Goal: Task Accomplishment & Management: Manage account settings

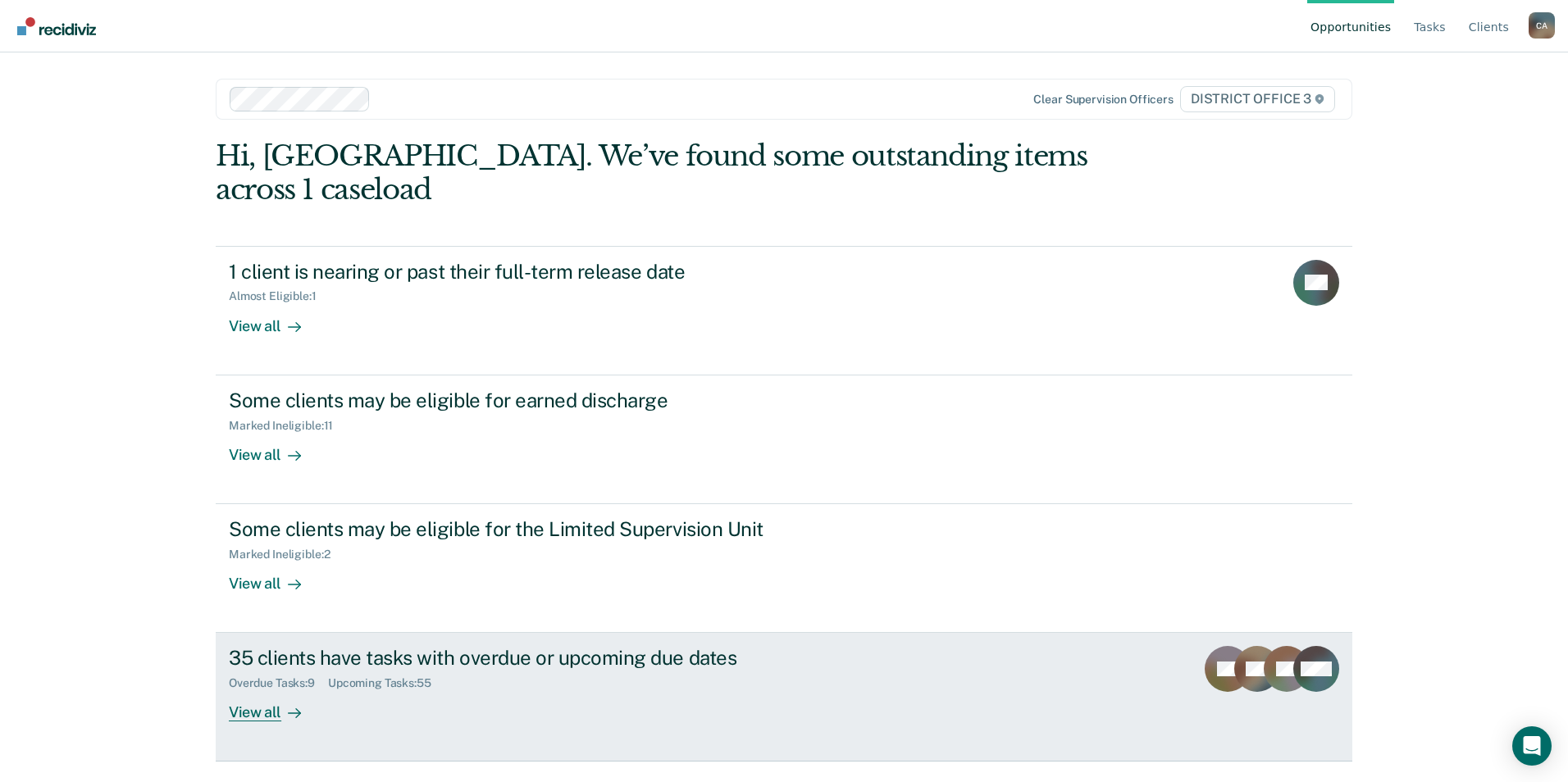
click at [673, 669] on div "Overdue Tasks : 9 Upcoming Tasks : 55" at bounding box center [516, 679] width 576 height 21
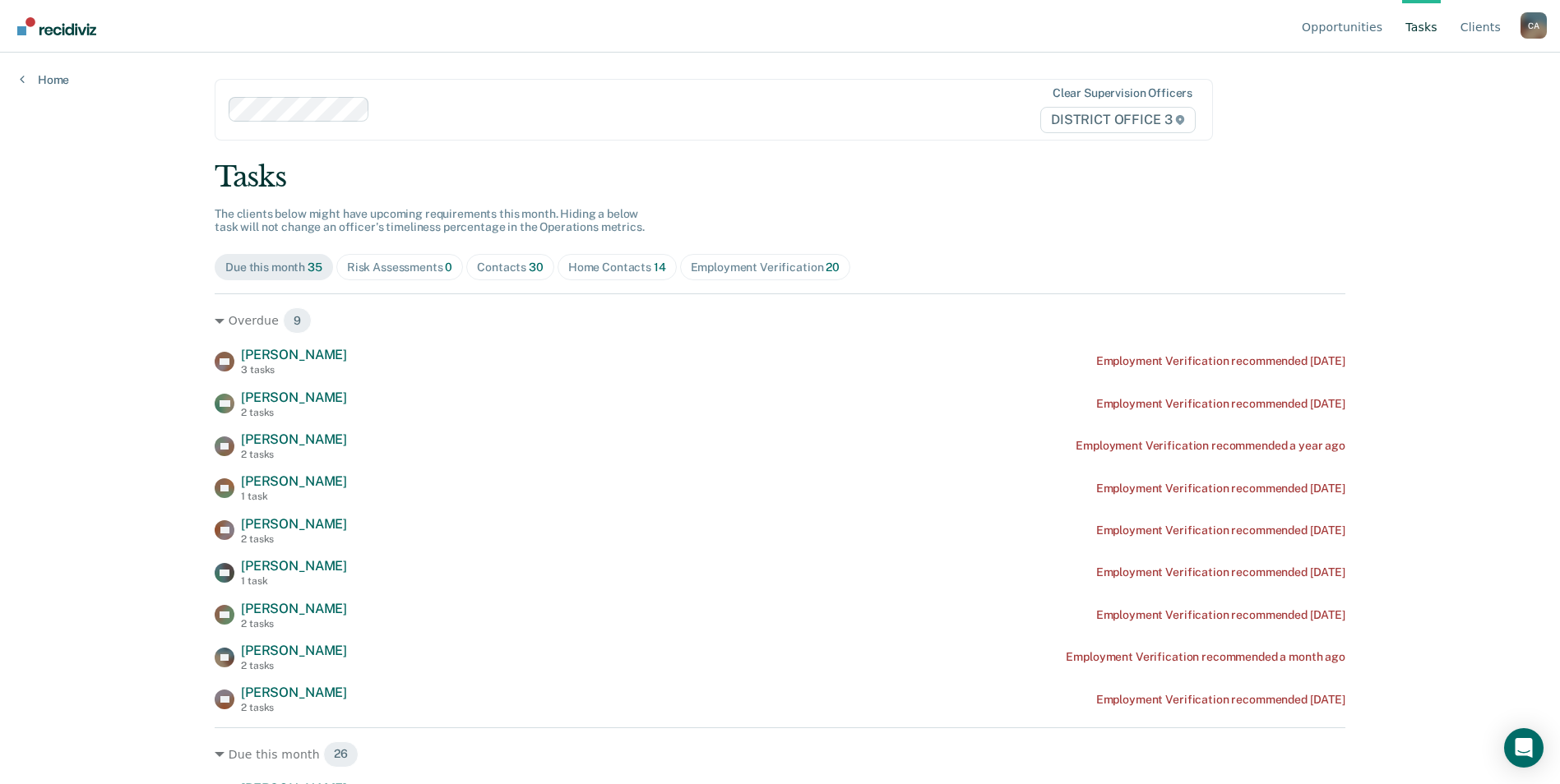
click at [582, 270] on div "Home Contacts 14" at bounding box center [617, 267] width 98 height 14
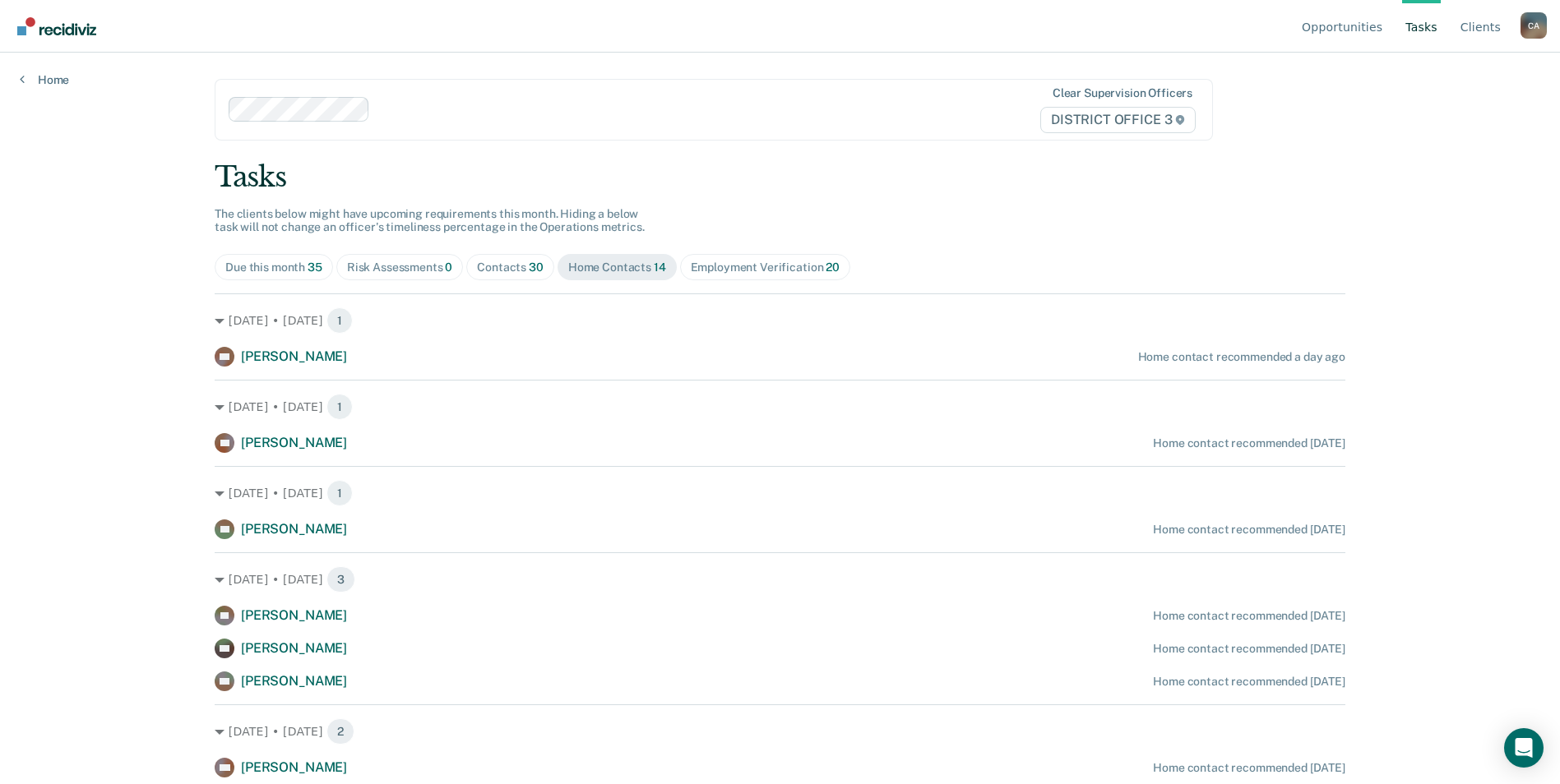
click at [253, 269] on div "Due this month 35" at bounding box center [274, 267] width 97 height 14
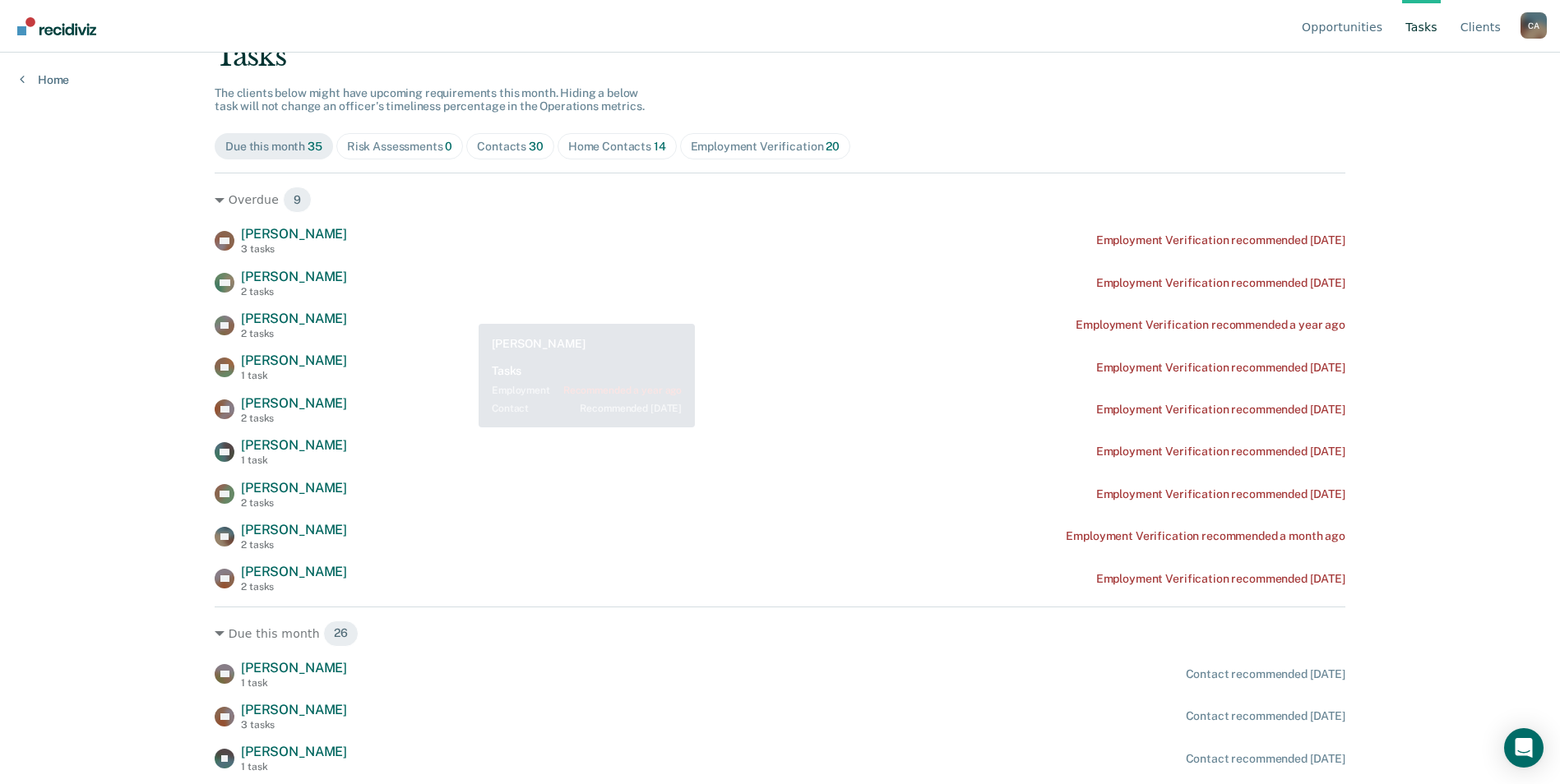
scroll to position [246, 0]
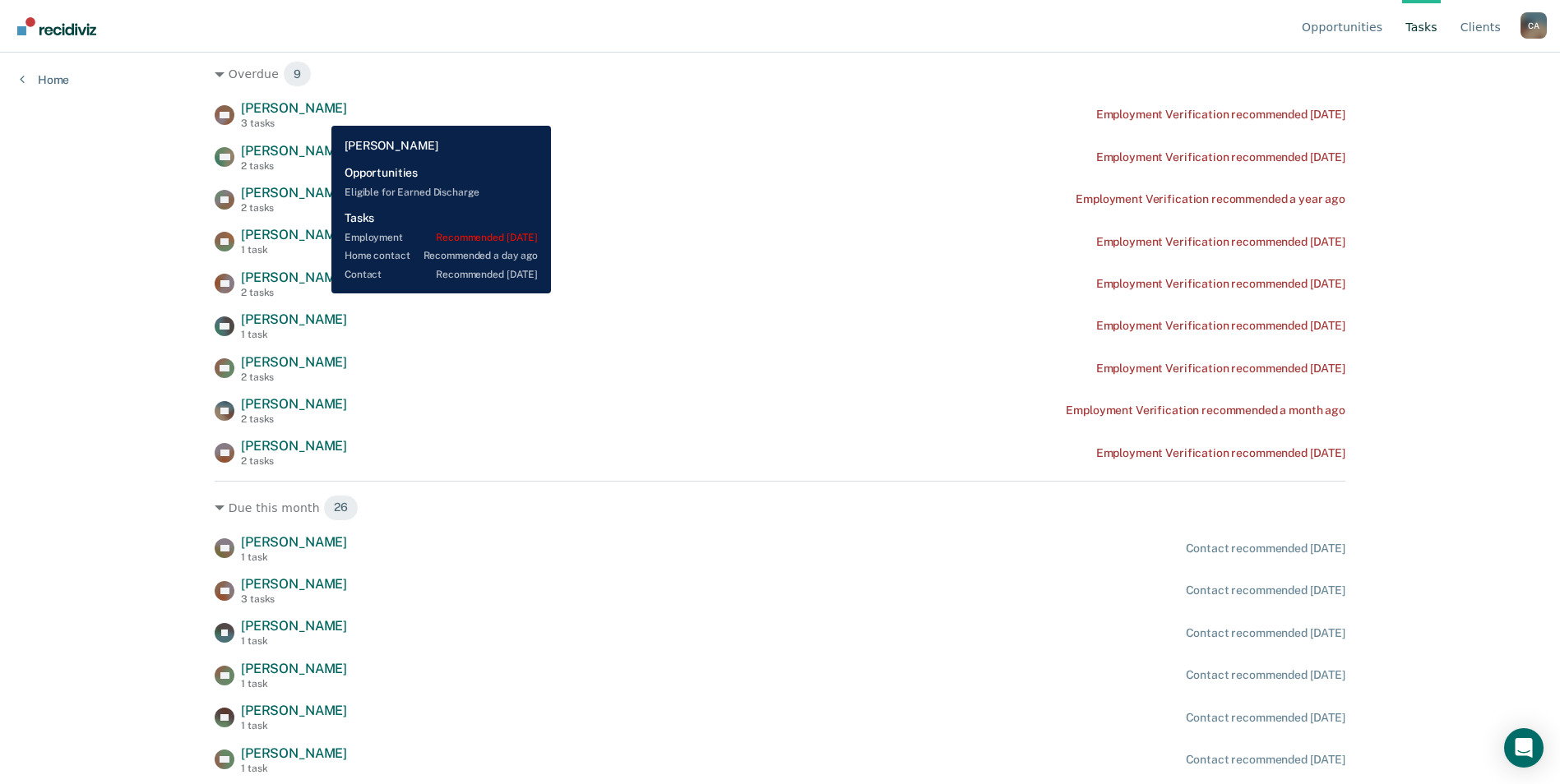
click at [319, 114] on span "[PERSON_NAME]" at bounding box center [293, 108] width 106 height 16
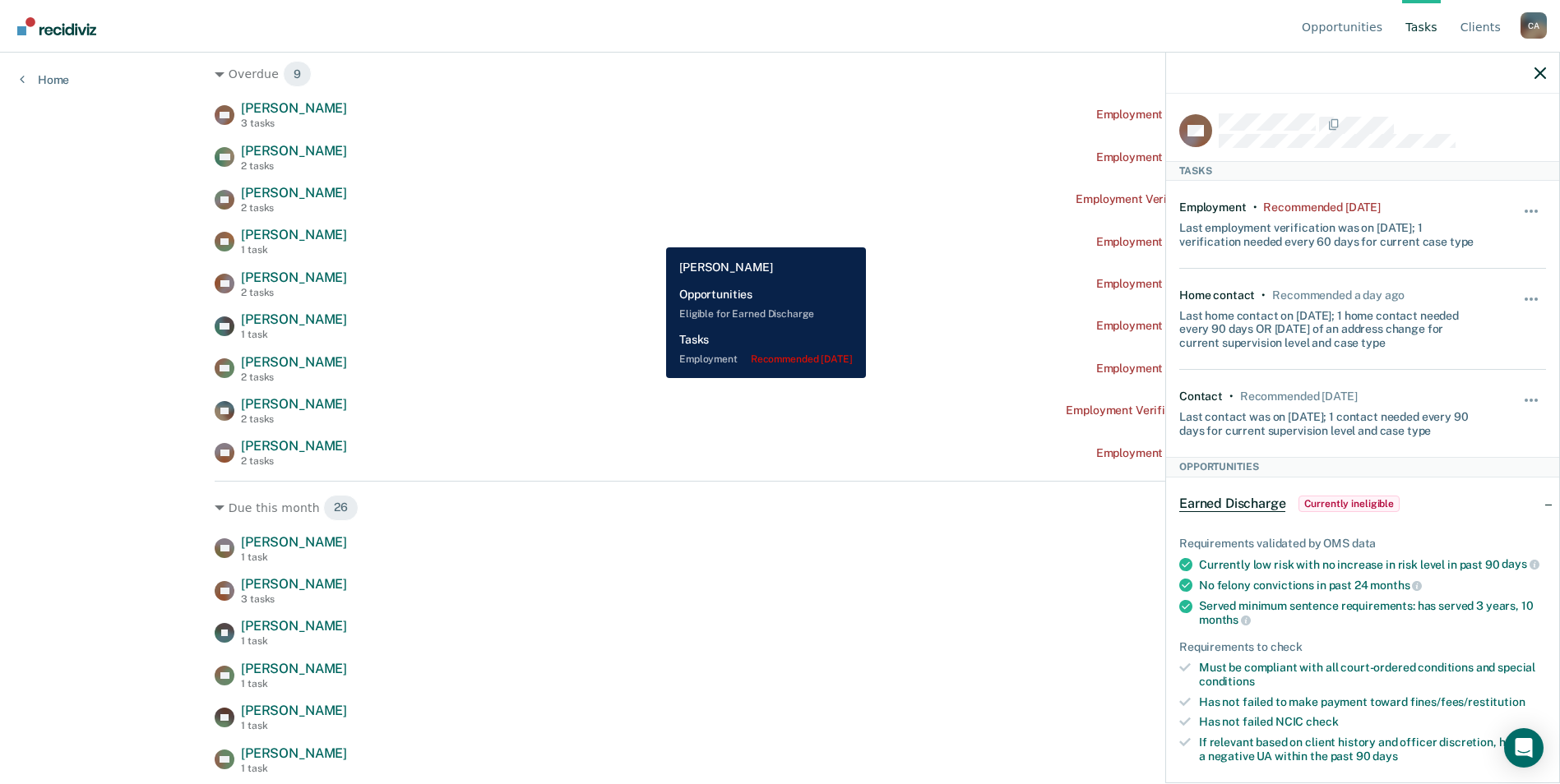
click at [654, 235] on div "EF [PERSON_NAME] 1 task Employment Verification recommended [DATE]" at bounding box center [780, 241] width 1131 height 29
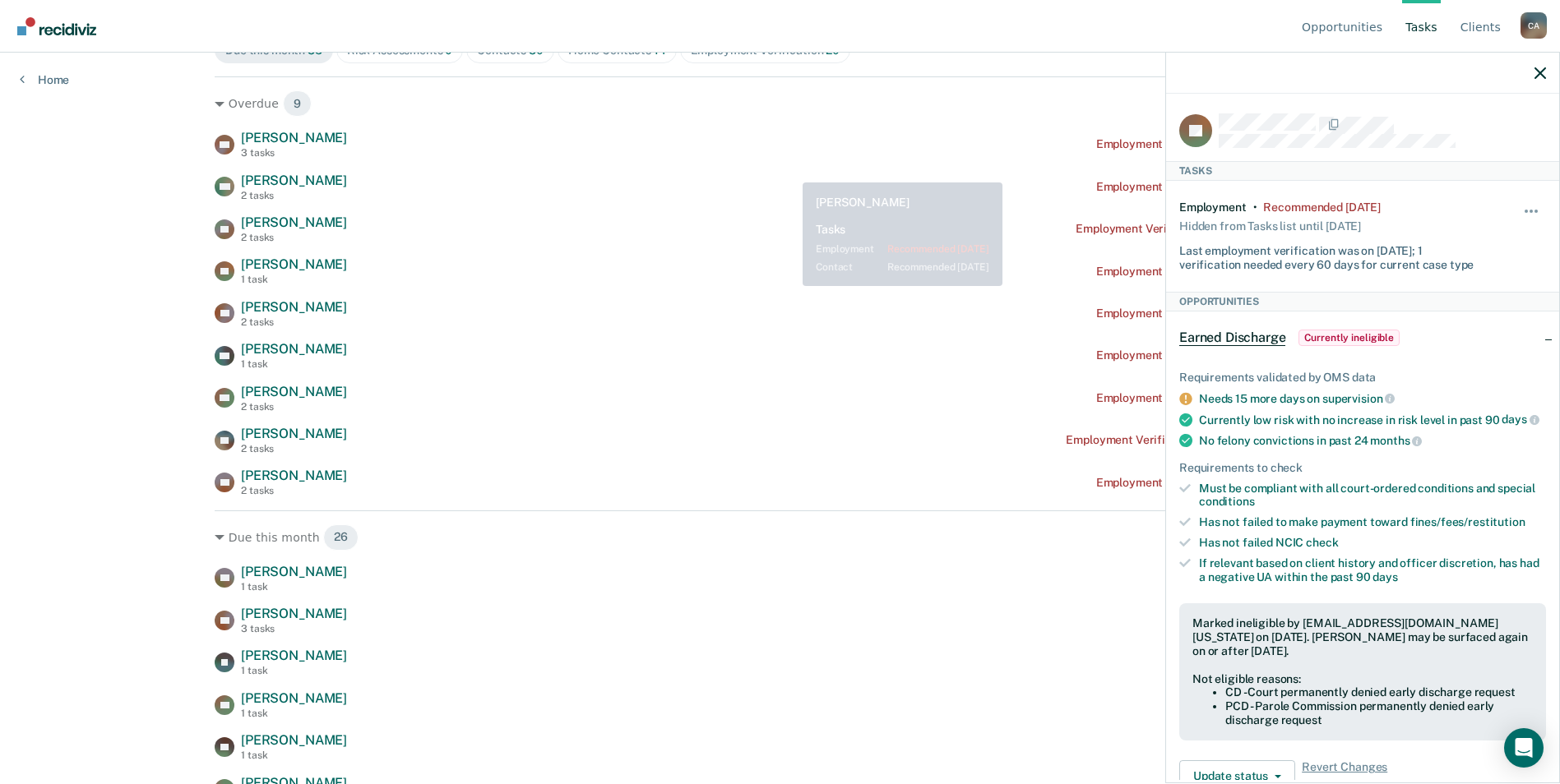
scroll to position [164, 0]
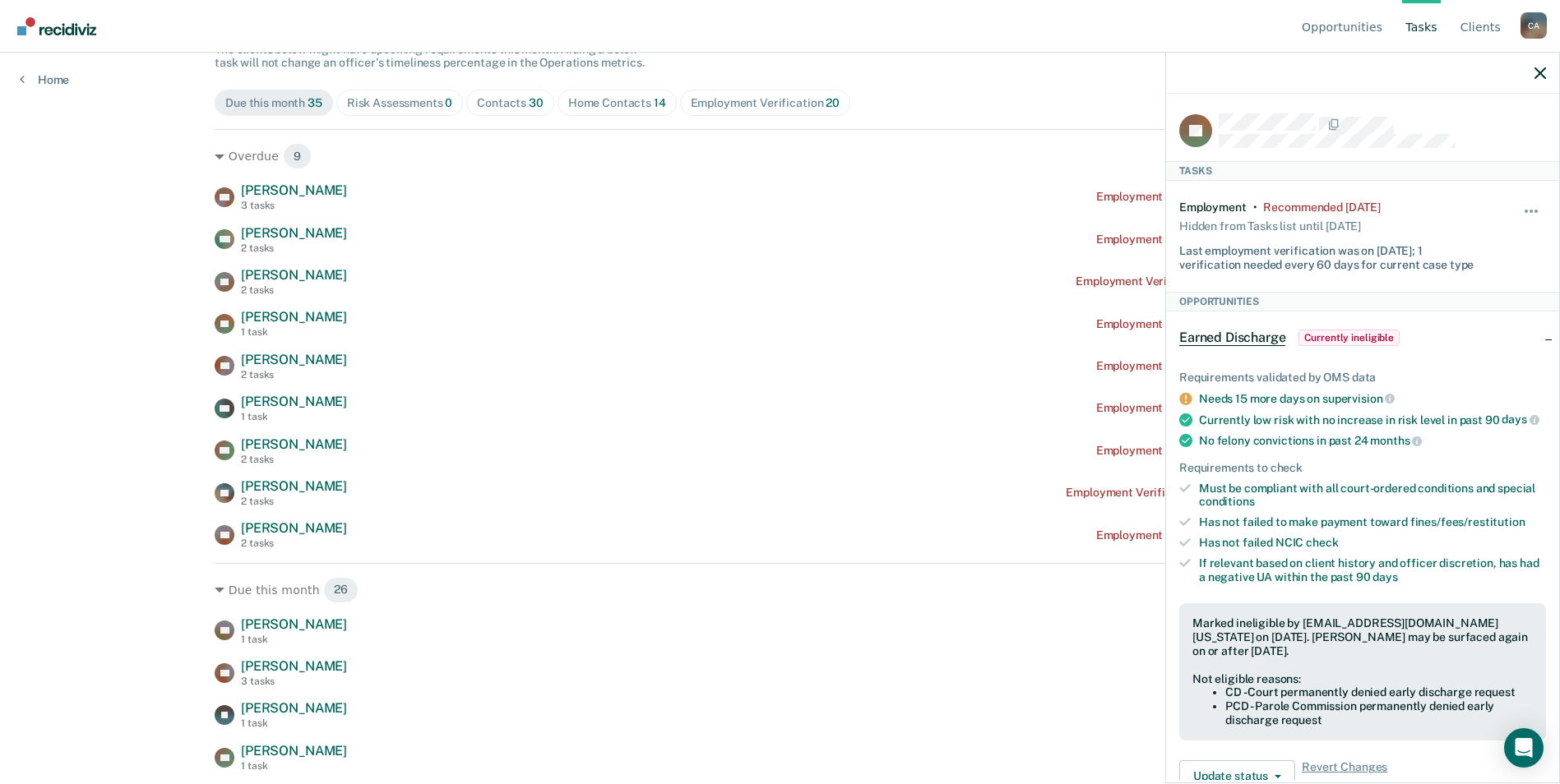
click at [600, 100] on div "Home Contacts 14" at bounding box center [617, 103] width 98 height 14
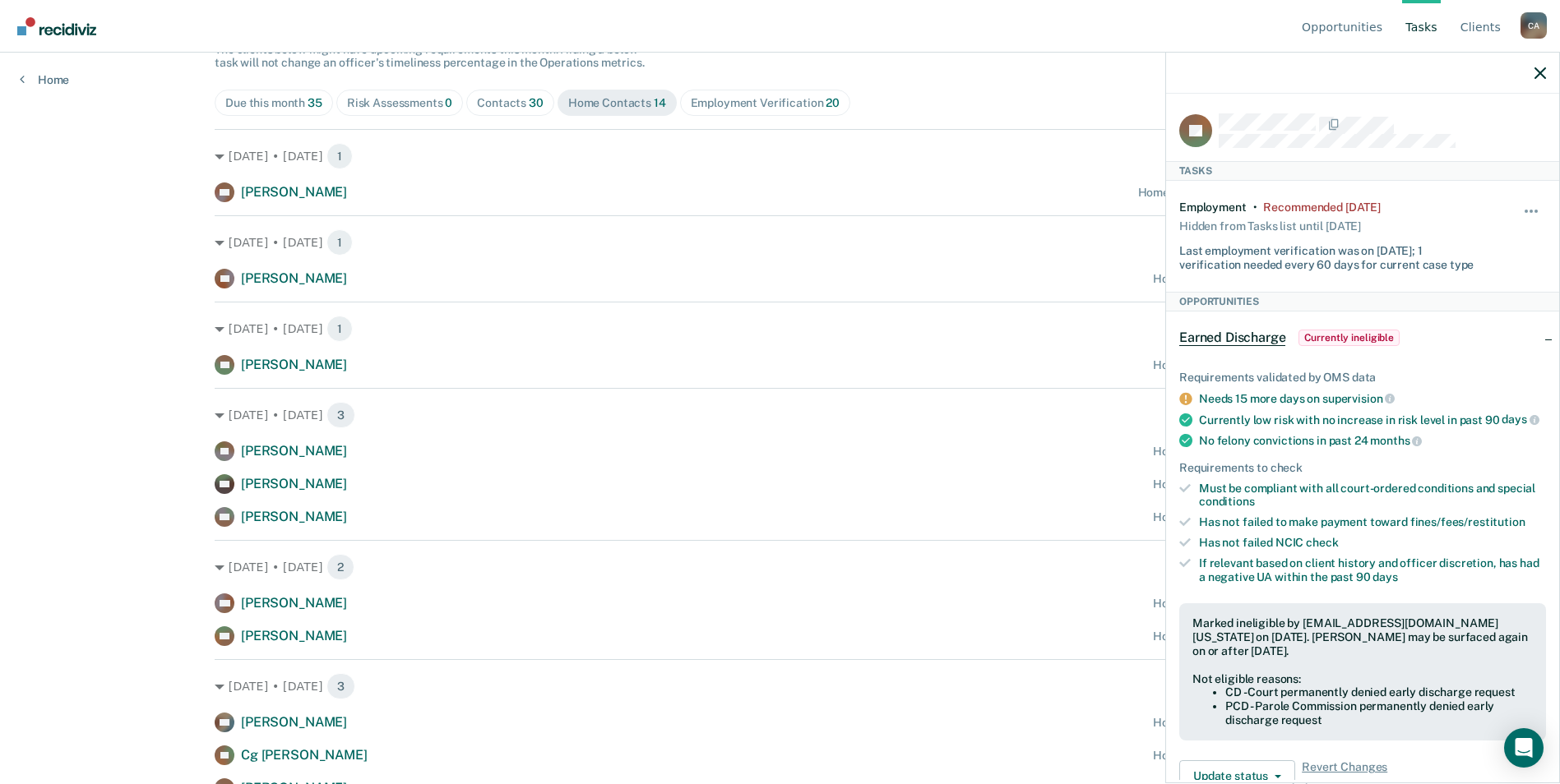
click at [1539, 82] on div at bounding box center [1362, 73] width 393 height 42
click at [1544, 68] on icon "button" at bounding box center [1540, 73] width 12 height 12
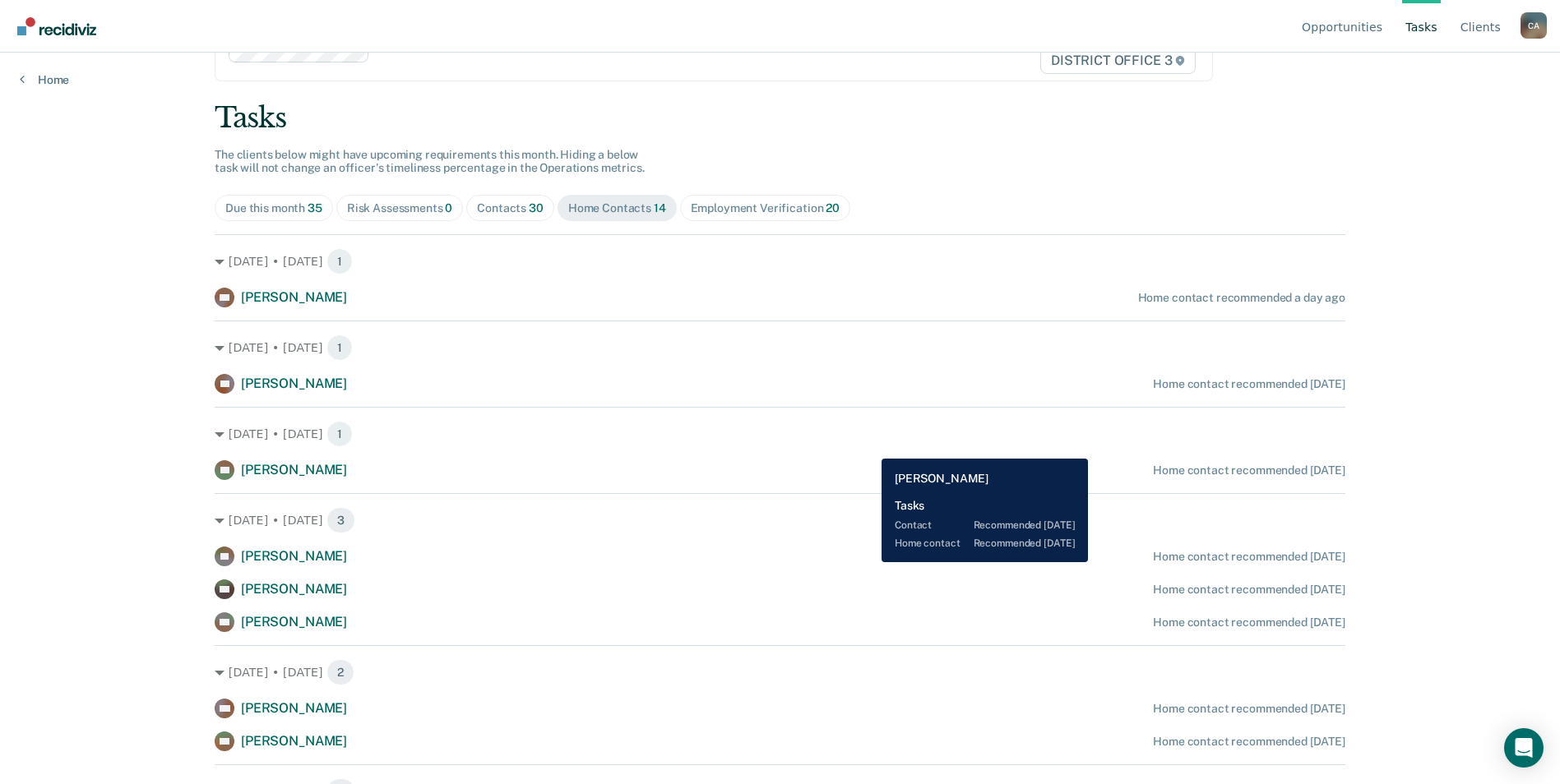
scroll to position [0, 0]
